Goal: Task Accomplishment & Management: Manage account settings

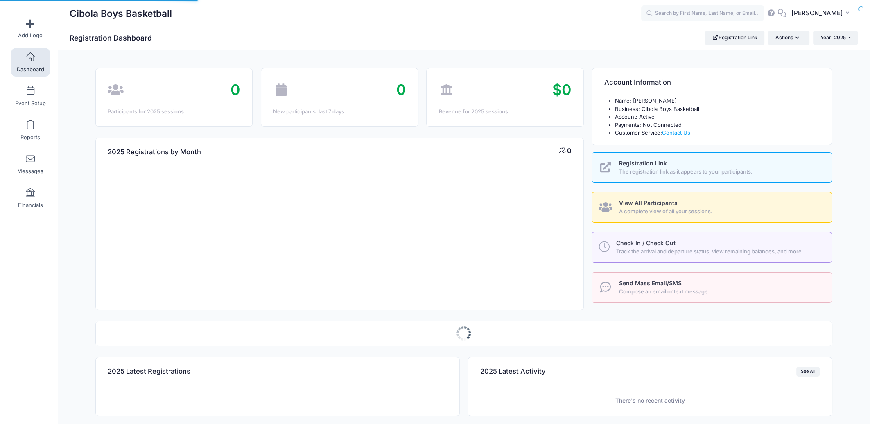
select select
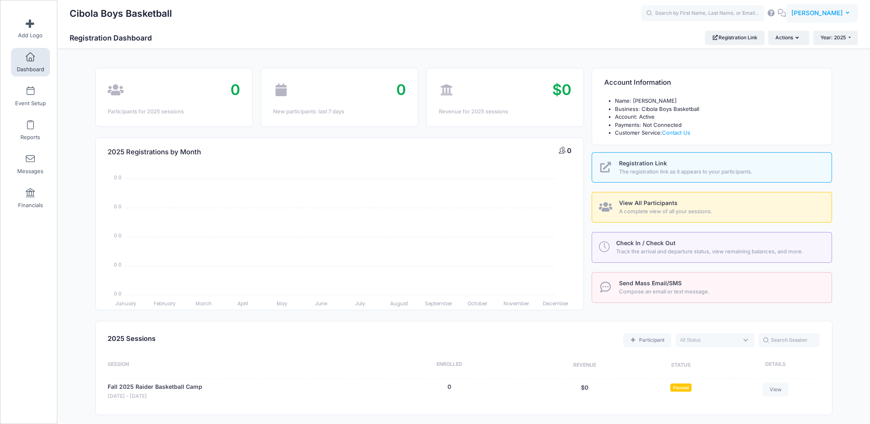
click at [832, 15] on span "Amber Rodriguez" at bounding box center [817, 13] width 52 height 9
click at [771, 68] on link "Settings" at bounding box center [801, 68] width 99 height 16
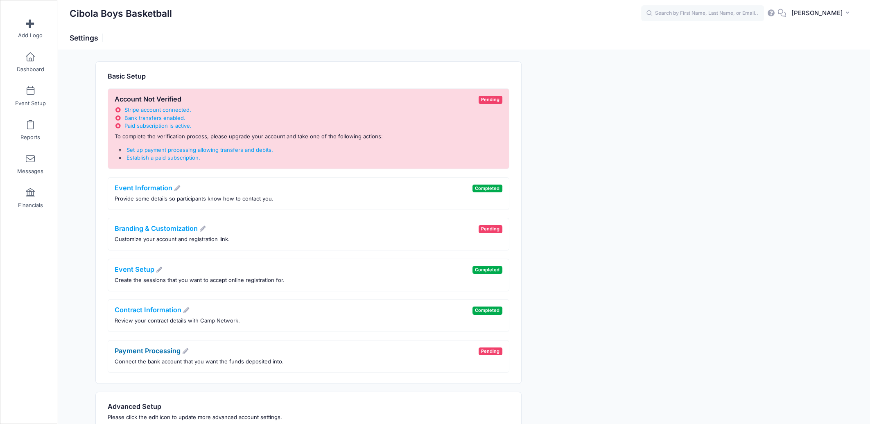
click at [186, 350] on icon at bounding box center [185, 351] width 7 height 6
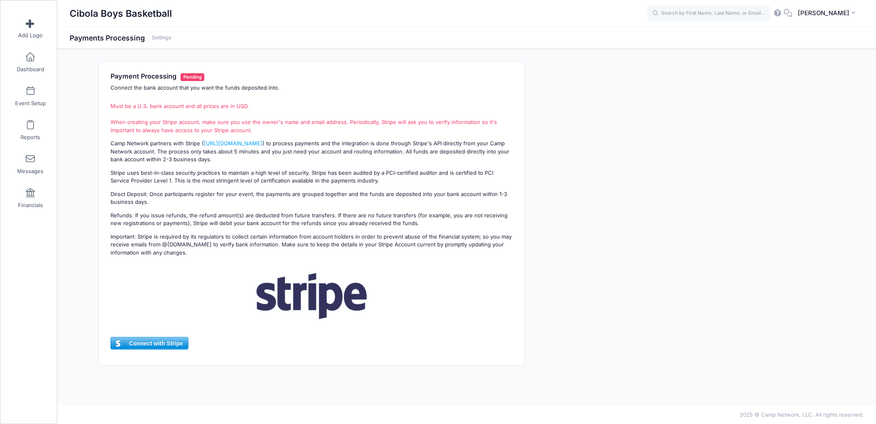
click at [165, 344] on span "Connect with Stripe" at bounding box center [149, 343] width 77 height 12
click at [226, 142] on link "[URL][DOMAIN_NAME]" at bounding box center [233, 143] width 59 height 7
click at [148, 343] on span "Connect with Stripe" at bounding box center [149, 343] width 77 height 12
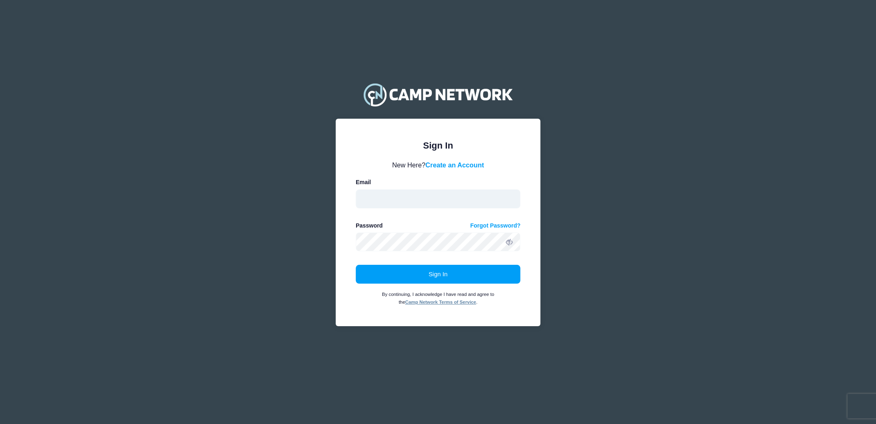
click at [404, 201] on input "email" at bounding box center [438, 199] width 165 height 19
click at [356, 265] on button "Sign In" at bounding box center [438, 274] width 165 height 19
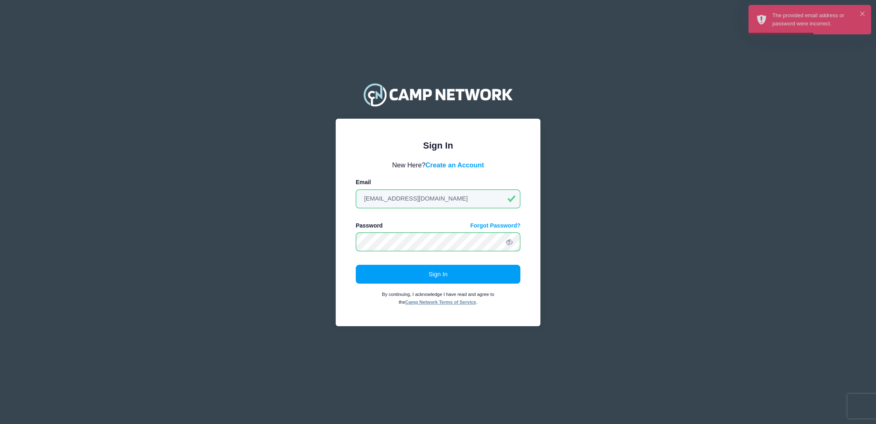
click at [342, 239] on div "Sign In Please login to continue. Directors are required to create an account p…" at bounding box center [438, 223] width 205 height 208
click at [509, 244] on icon at bounding box center [509, 242] width 7 height 7
click at [402, 200] on input "ajmiller33@gamail.com" at bounding box center [438, 199] width 165 height 19
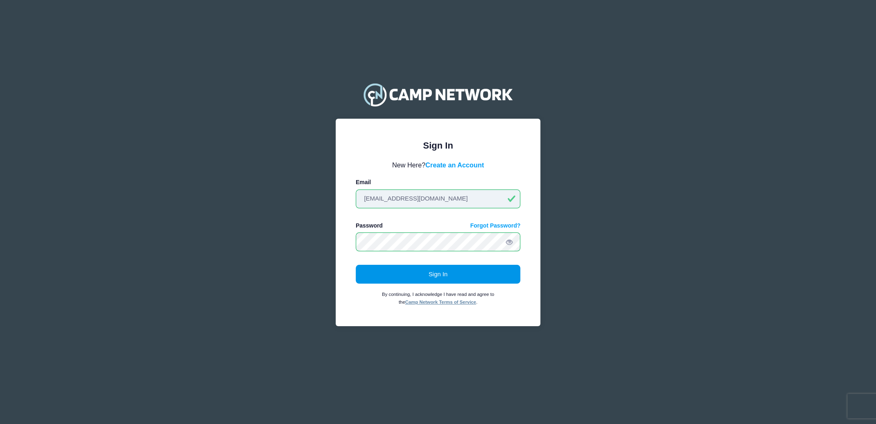
type input "ajmiller33@gmail.com"
click at [407, 275] on button "Sign In" at bounding box center [438, 274] width 165 height 19
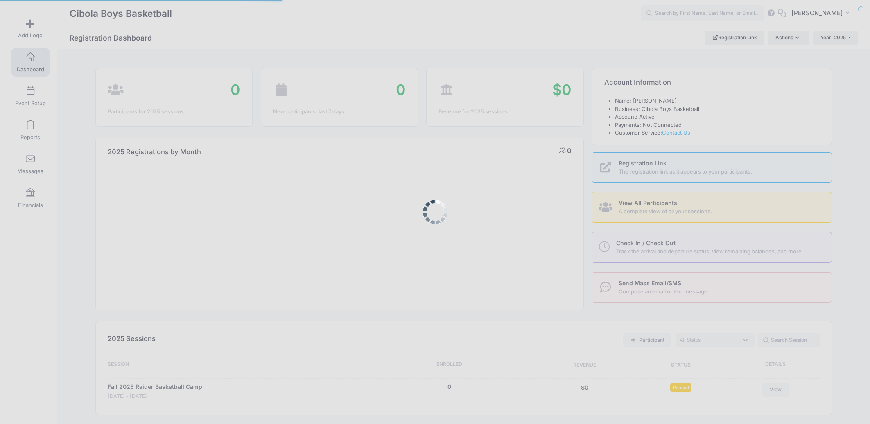
select select
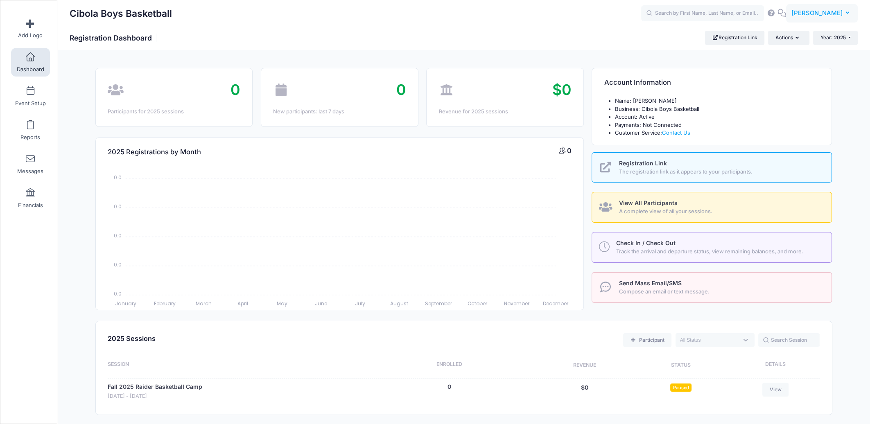
click at [818, 12] on span "[PERSON_NAME]" at bounding box center [817, 13] width 52 height 9
drag, startPoint x: 766, startPoint y: 63, endPoint x: 772, endPoint y: 67, distance: 6.5
click at [766, 63] on link "Settings" at bounding box center [801, 68] width 99 height 16
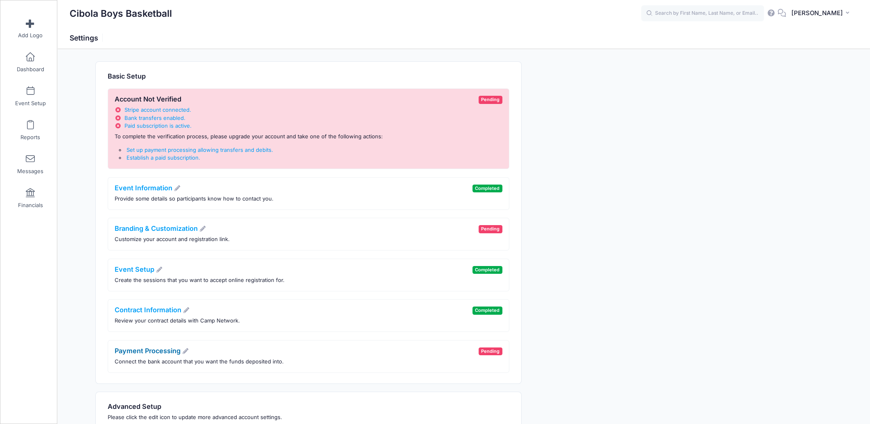
click at [184, 350] on icon at bounding box center [185, 351] width 7 height 6
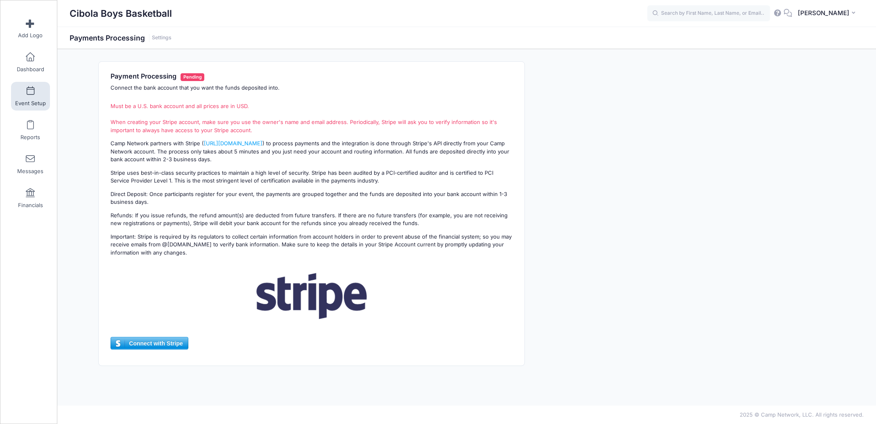
click at [27, 96] on link "Event Setup" at bounding box center [30, 96] width 39 height 29
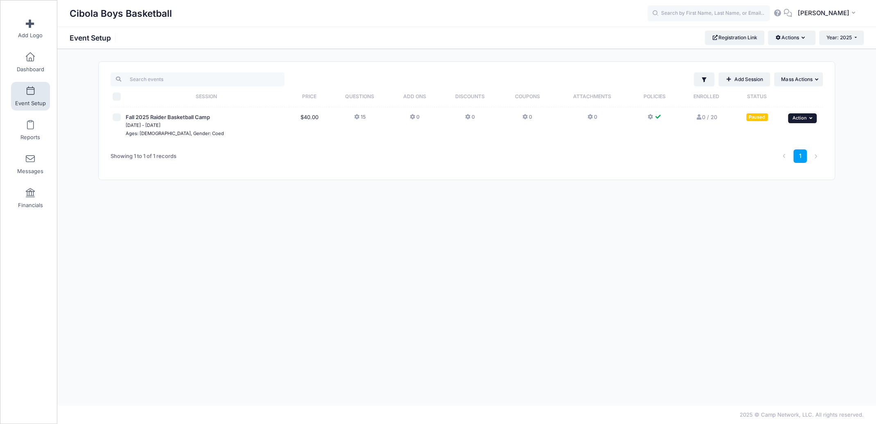
click at [797, 120] on span "Action" at bounding box center [799, 118] width 14 height 6
click at [773, 150] on link "Edit Session" at bounding box center [776, 152] width 74 height 16
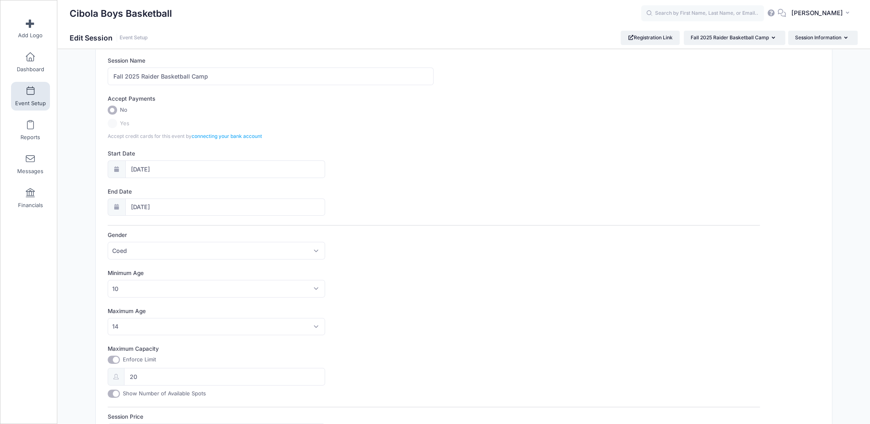
scroll to position [41, 0]
click at [111, 126] on label "Yes" at bounding box center [434, 123] width 652 height 9
click at [113, 123] on label "Yes" at bounding box center [434, 123] width 652 height 9
click at [224, 137] on link "connecting your bank account" at bounding box center [227, 136] width 70 height 6
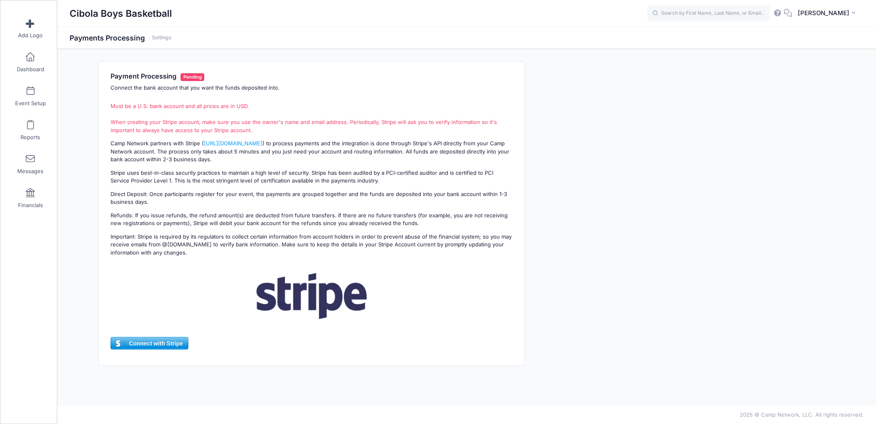
click at [738, 145] on div "Payment Processing Pending Connect the bank account that you want the funds dep…" at bounding box center [466, 213] width 745 height 305
click at [818, 14] on span "[PERSON_NAME]" at bounding box center [823, 13] width 52 height 9
click at [777, 102] on link "Logout" at bounding box center [807, 105] width 99 height 16
